Goal: Consume media (video, audio)

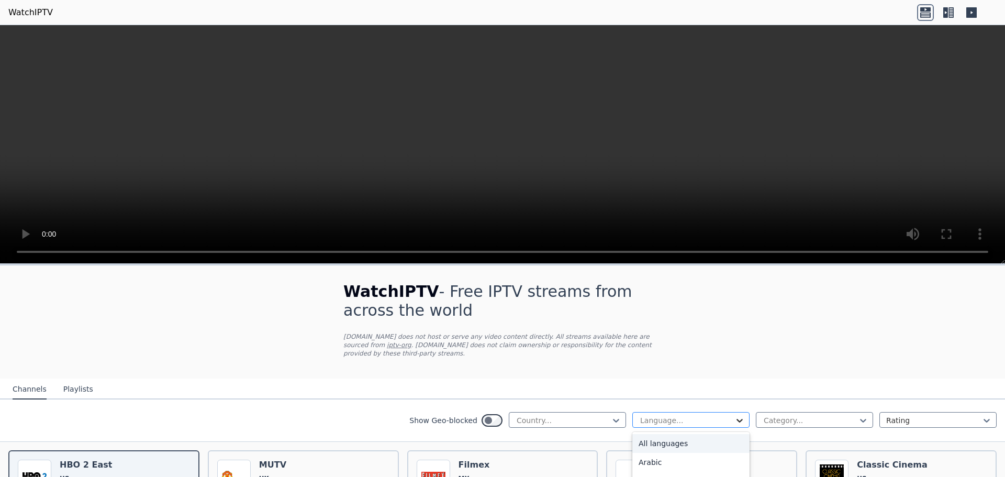
click at [734, 415] on icon at bounding box center [739, 420] width 10 height 10
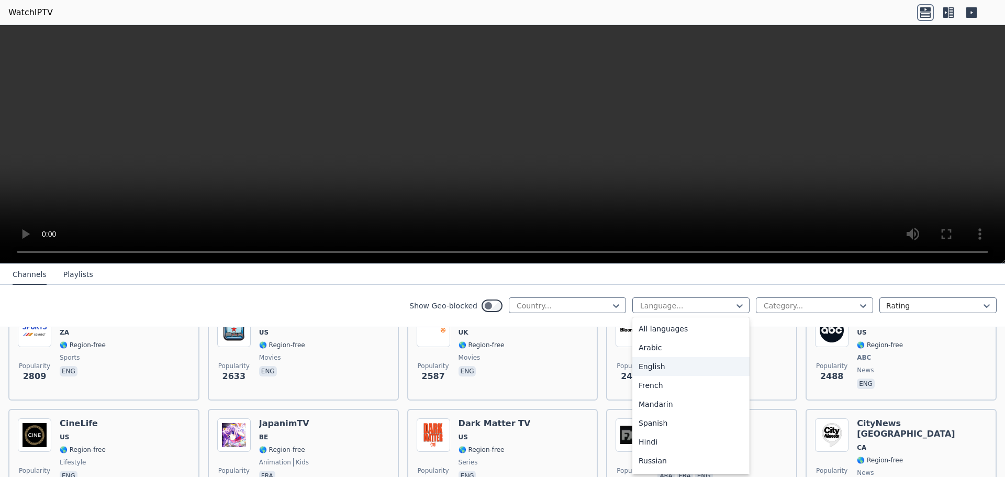
scroll to position [485, 0]
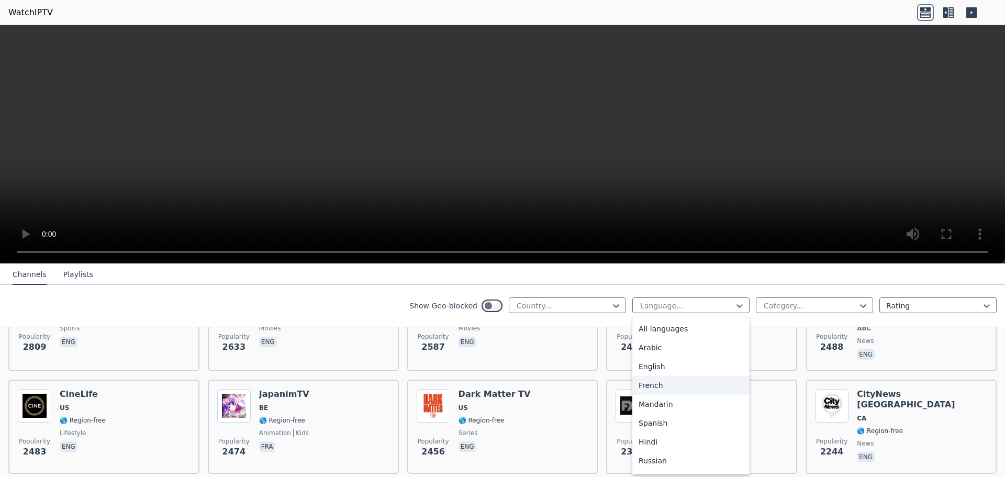
click at [654, 381] on div "French" at bounding box center [690, 385] width 117 height 19
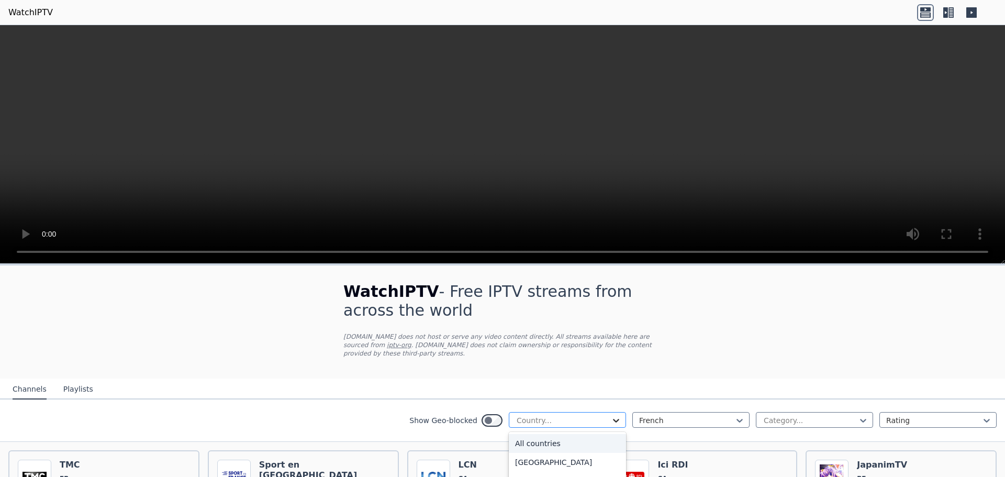
click at [611, 415] on icon at bounding box center [616, 420] width 10 height 10
type input "*"
click at [549, 437] on div "[GEOGRAPHIC_DATA]" at bounding box center [567, 446] width 117 height 19
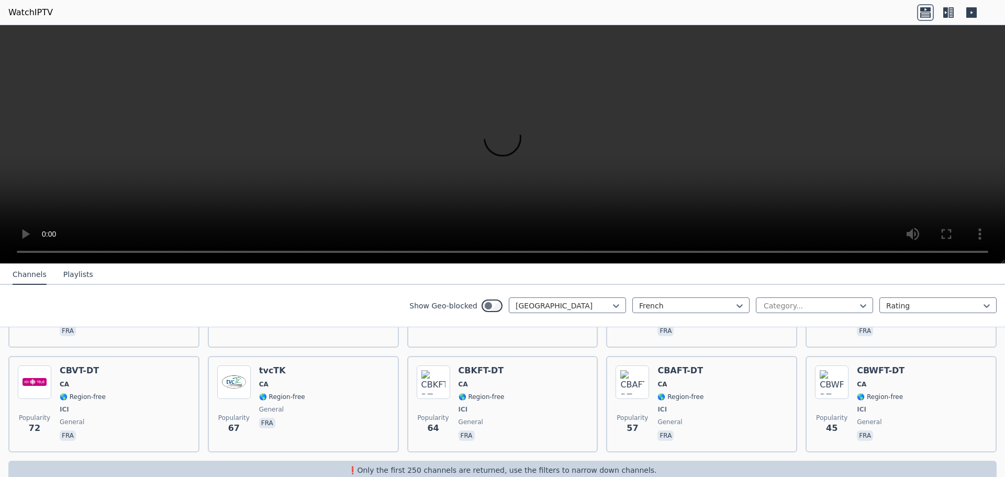
scroll to position [419, 0]
